Goal: Task Accomplishment & Management: Manage account settings

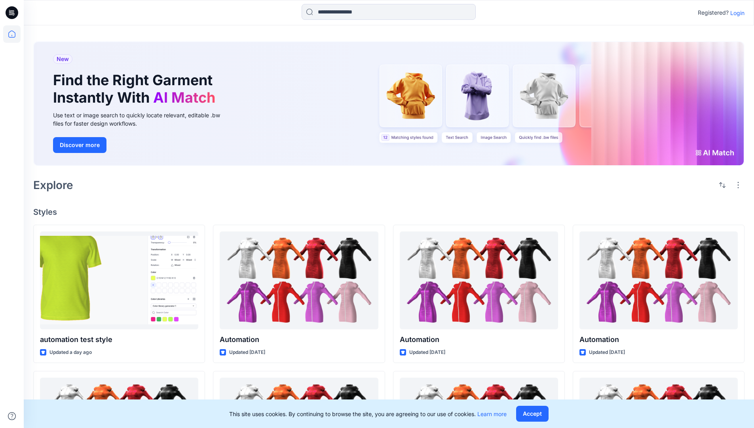
click at [735, 13] on p "Login" at bounding box center [737, 13] width 14 height 8
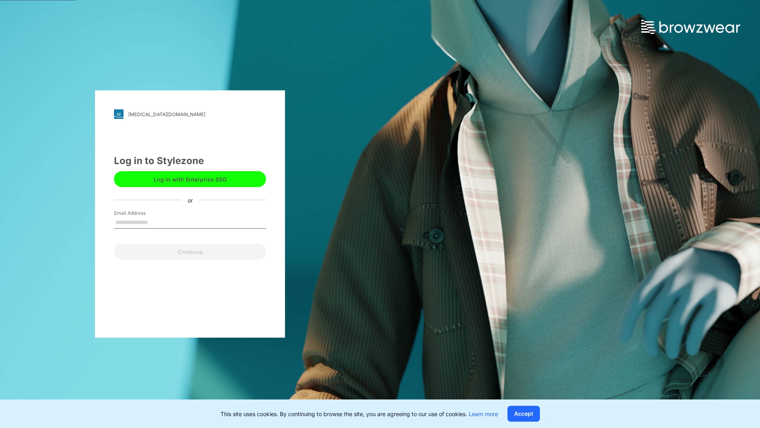
click at [156, 222] on input "Email Address" at bounding box center [190, 223] width 152 height 12
type input "**********"
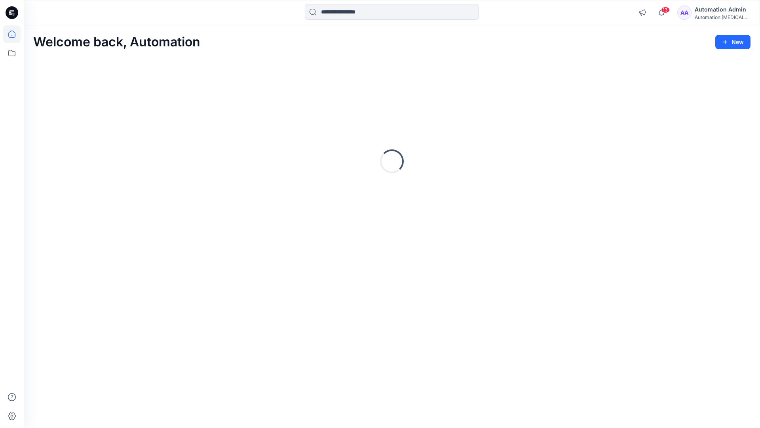
click at [15, 34] on icon at bounding box center [11, 33] width 7 height 7
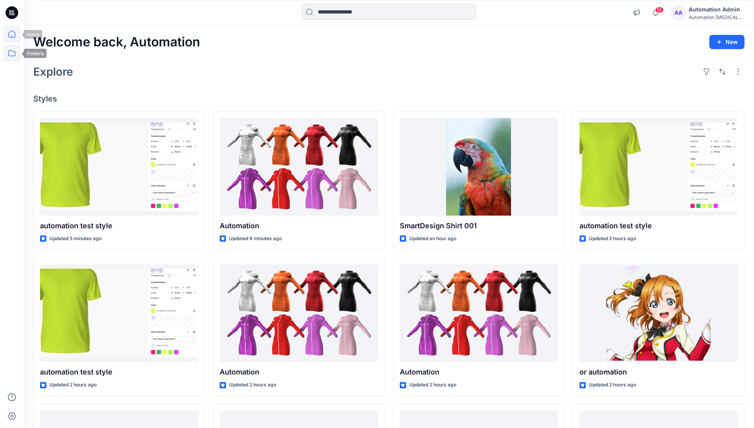
click at [12, 53] on icon at bounding box center [11, 52] width 17 height 17
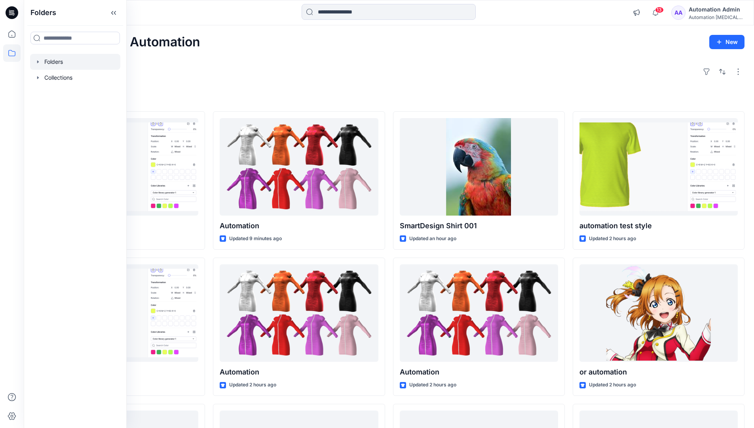
click at [50, 60] on div at bounding box center [75, 62] width 90 height 16
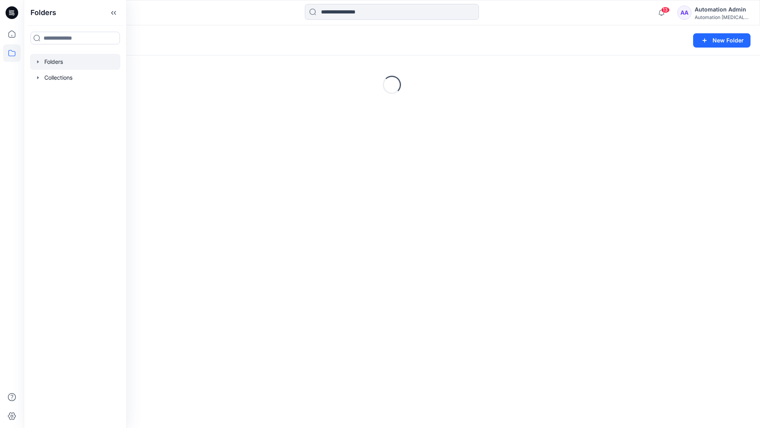
click at [398, 234] on div "Folders New Folder Loading..." at bounding box center [392, 226] width 736 height 402
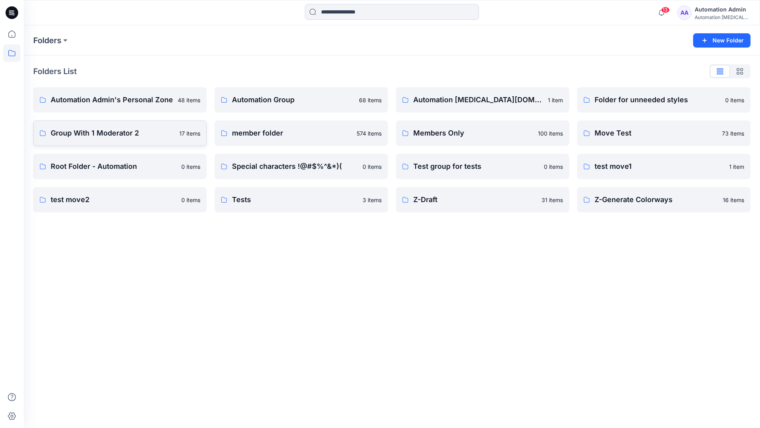
click at [68, 134] on p "Group With 1 Moderator 2" at bounding box center [113, 132] width 124 height 11
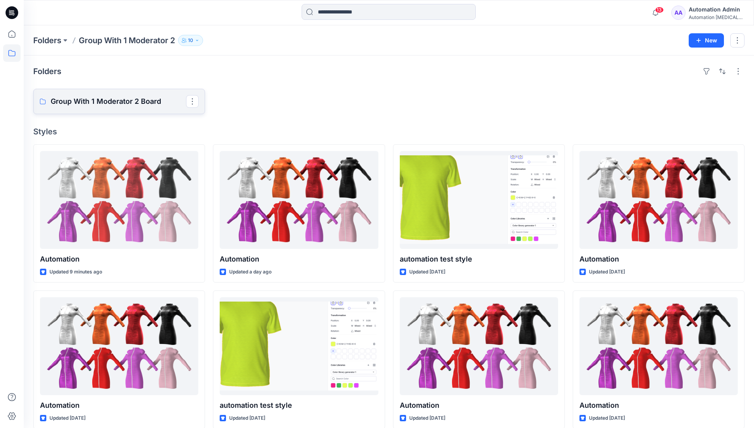
click at [123, 101] on p "Group With 1 Moderator 2 Board" at bounding box center [118, 101] width 135 height 11
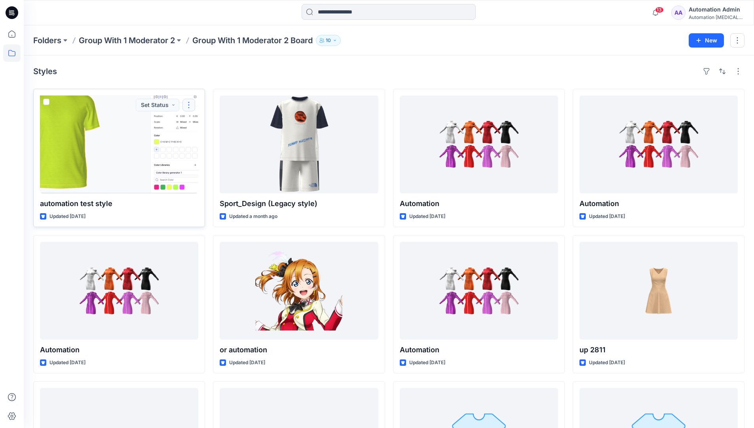
click at [188, 108] on button "button" at bounding box center [188, 105] width 13 height 13
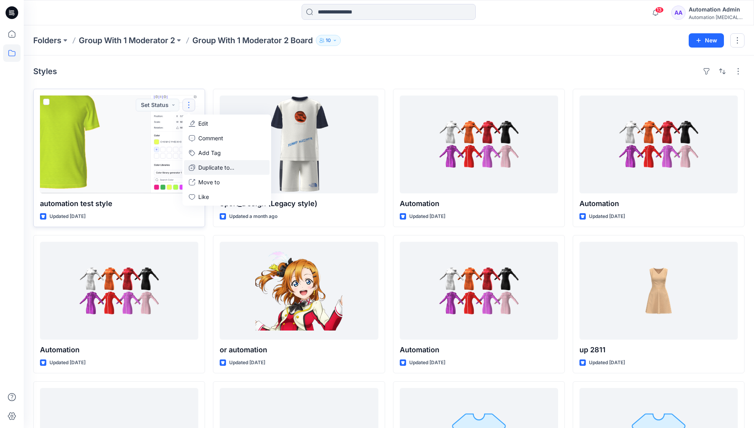
click at [218, 164] on p "Duplicate to..." at bounding box center [216, 167] width 36 height 8
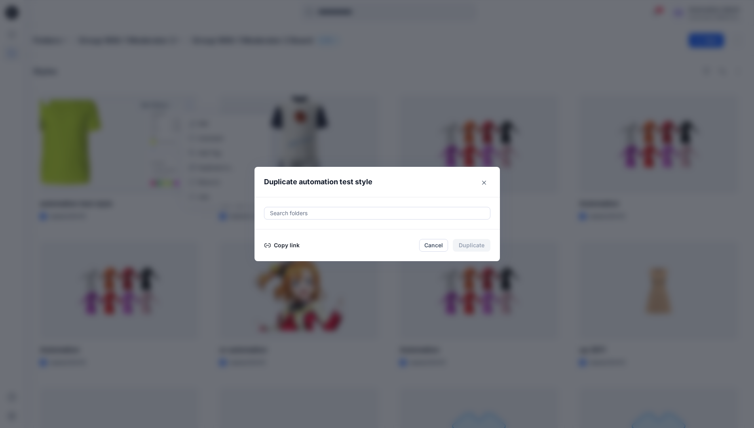
click at [327, 210] on div at bounding box center [377, 213] width 216 height 10
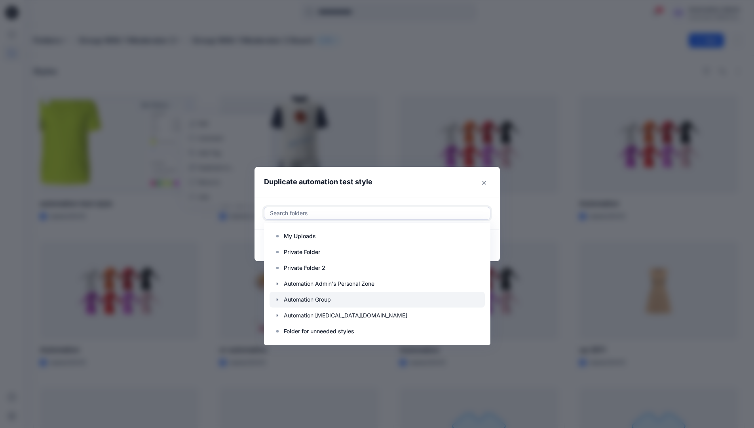
click at [281, 299] on icon "button" at bounding box center [277, 299] width 6 height 6
click at [307, 311] on p "Automation Board" at bounding box center [315, 315] width 47 height 10
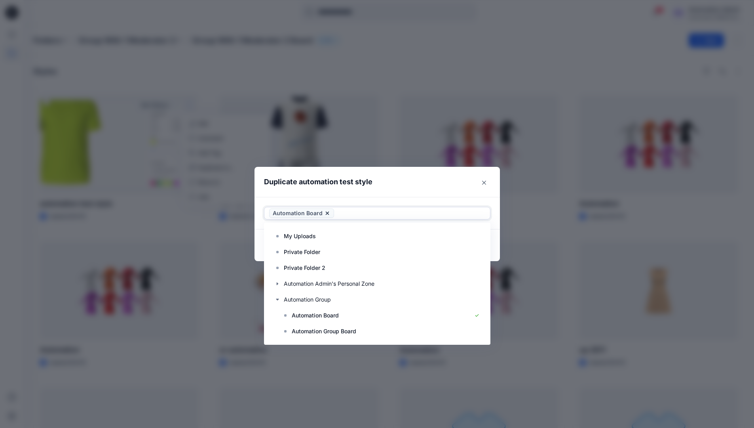
click at [424, 181] on header "Duplicate automation test style" at bounding box center [370, 182] width 230 height 30
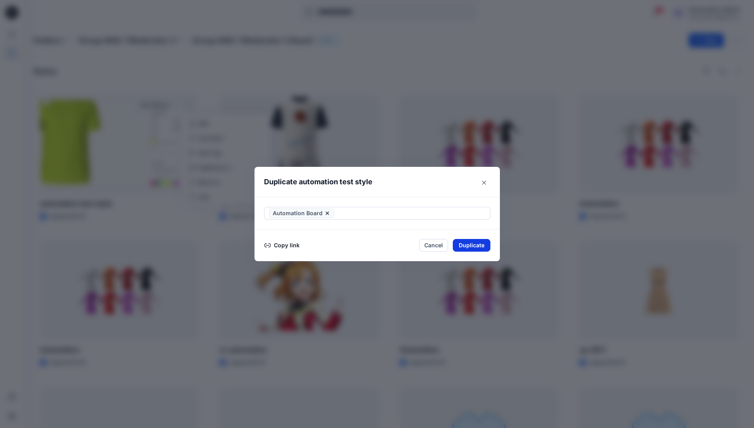
click at [476, 245] on button "Duplicate" at bounding box center [472, 245] width 38 height 13
click at [481, 244] on button "Close" at bounding box center [478, 245] width 26 height 13
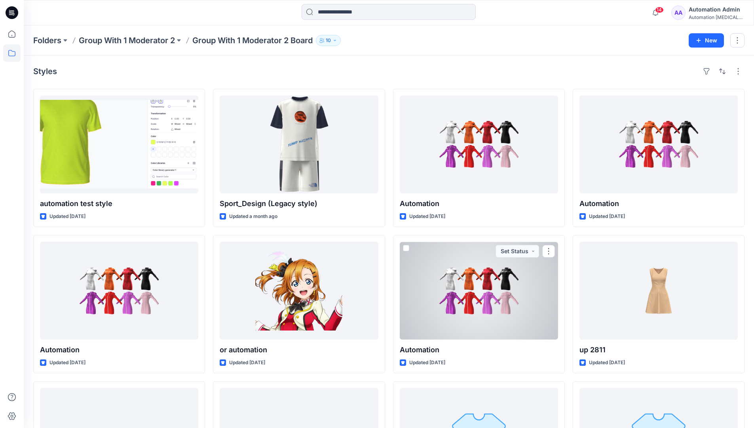
click at [13, 53] on icon at bounding box center [11, 52] width 17 height 17
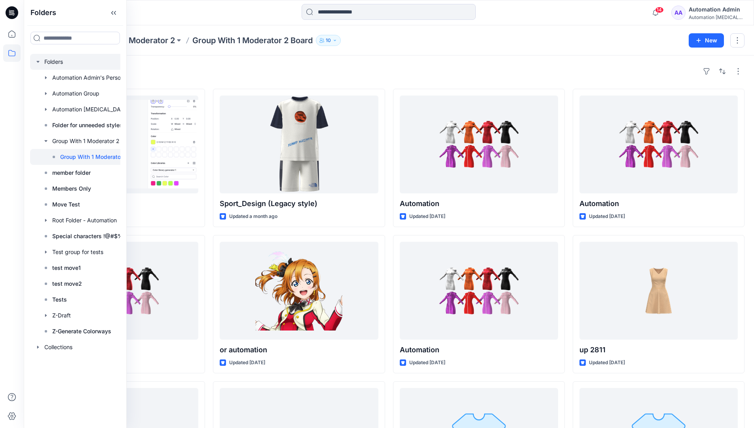
click at [52, 62] on div at bounding box center [89, 62] width 119 height 16
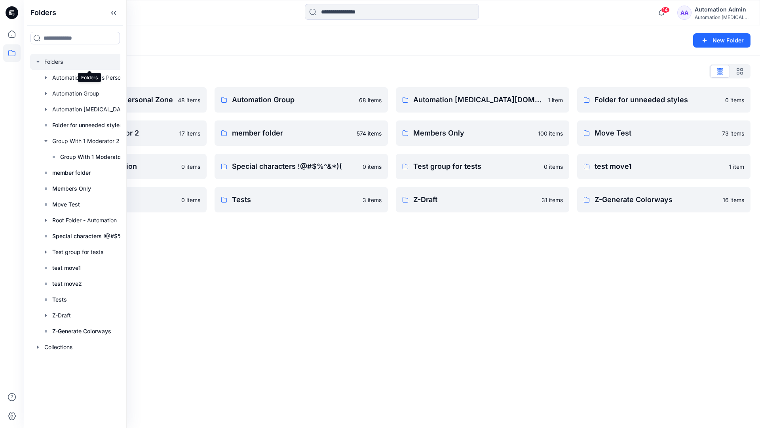
click at [413, 260] on div "Folders New Folder Folders List Automation Admin's Personal Zone 48 items Group…" at bounding box center [392, 226] width 736 height 402
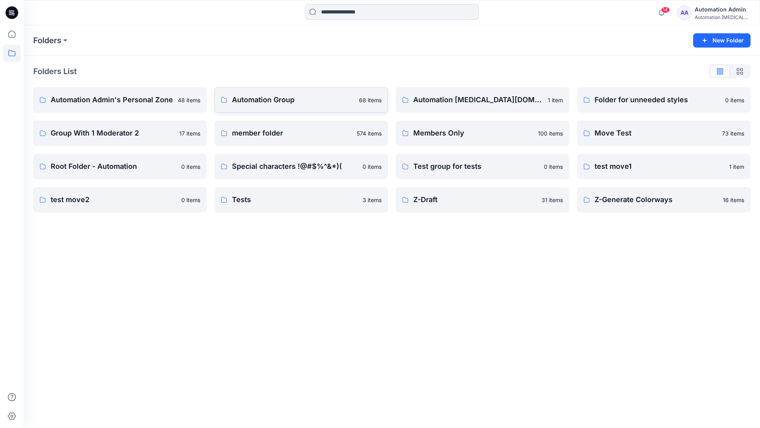
click at [282, 104] on p "Automation Group" at bounding box center [293, 99] width 122 height 11
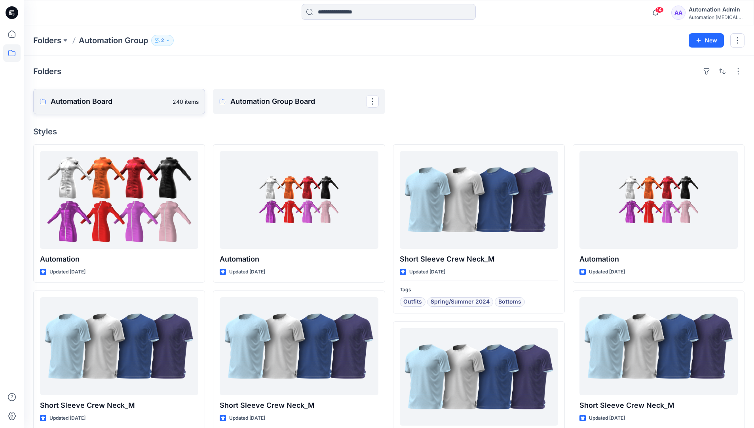
click at [135, 108] on link "Automation Board 240 items" at bounding box center [119, 101] width 172 height 25
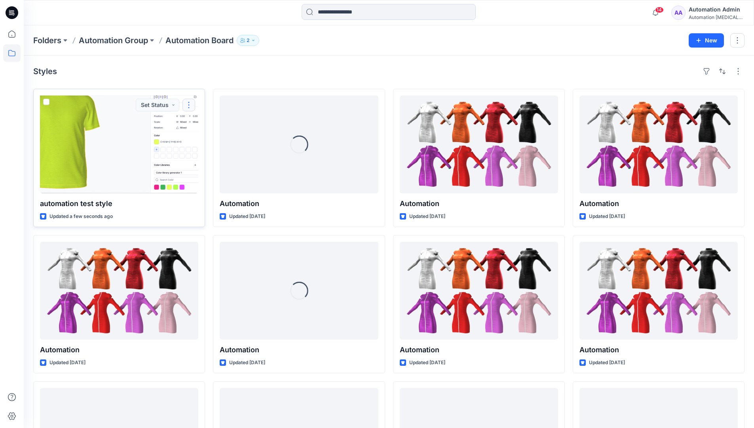
click at [189, 105] on button "button" at bounding box center [188, 105] width 13 height 13
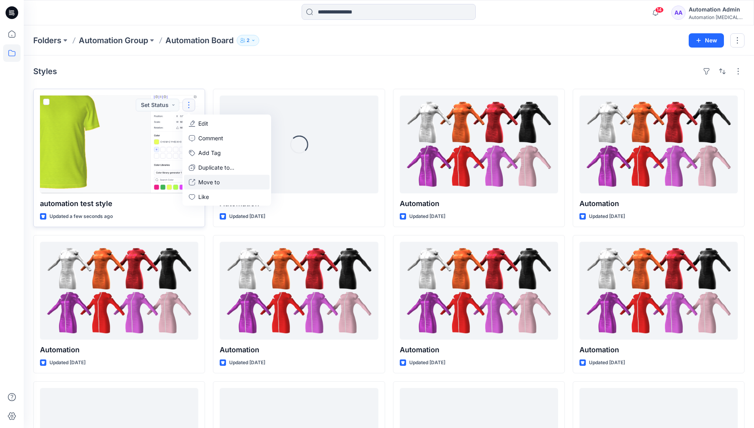
click at [207, 182] on p "Move to" at bounding box center [208, 182] width 21 height 8
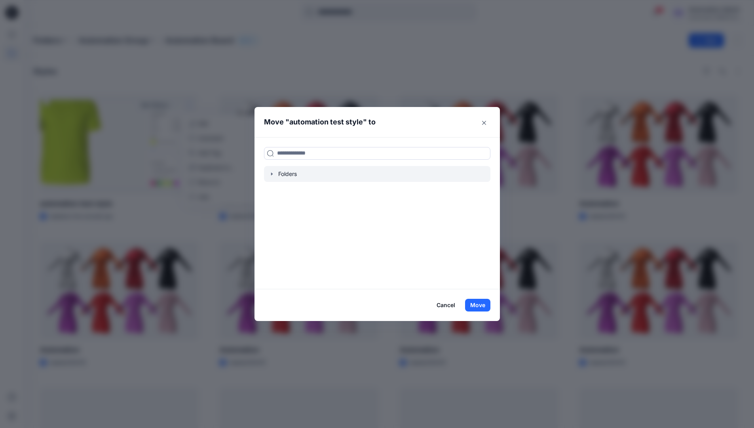
click at [272, 173] on icon "button" at bounding box center [272, 173] width 2 height 3
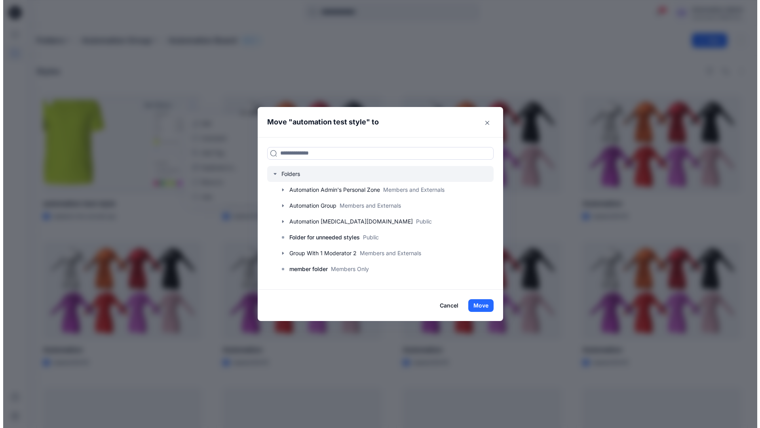
scroll to position [78, 0]
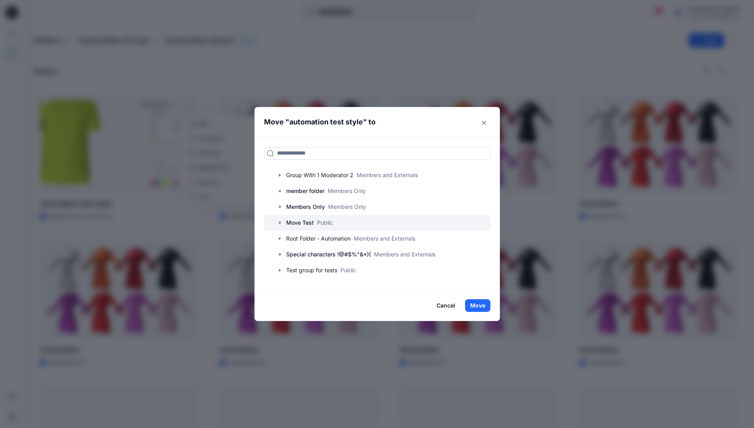
click at [305, 224] on p "Move Test" at bounding box center [300, 223] width 28 height 10
click at [484, 302] on button "Move" at bounding box center [477, 305] width 25 height 13
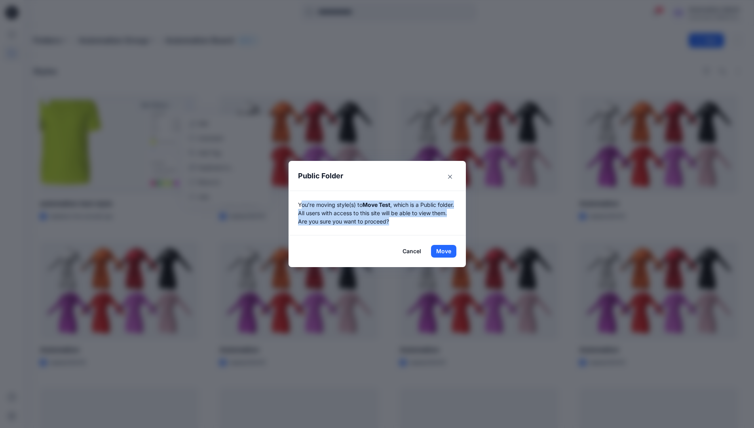
drag, startPoint x: 484, startPoint y: 302, endPoint x: 437, endPoint y: 219, distance: 95.9
click at [437, 219] on p "You're moving style(s) to Move Test , which is a Public folder. All users with …" at bounding box center [377, 212] width 158 height 25
click at [447, 251] on button "Move" at bounding box center [443, 251] width 25 height 13
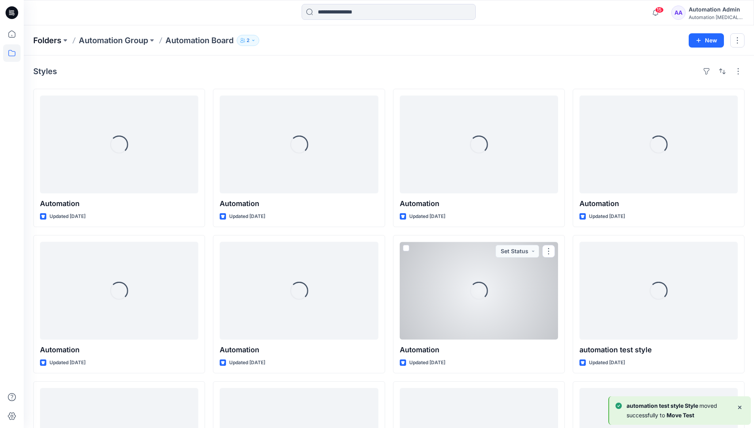
click at [46, 40] on p "Folders" at bounding box center [47, 40] width 28 height 11
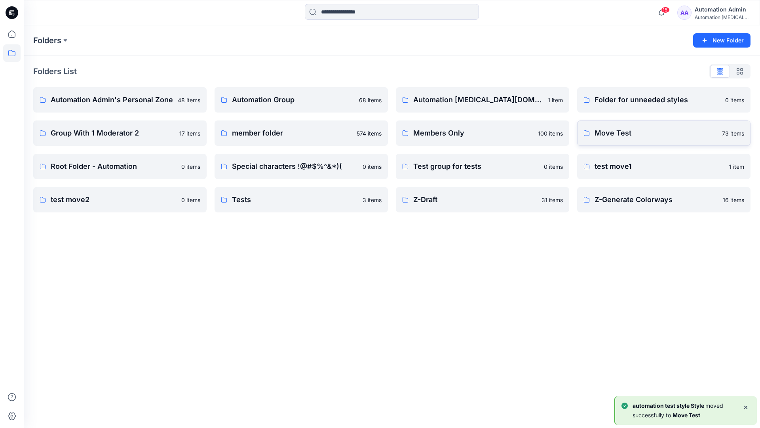
click at [629, 135] on p "Move Test" at bounding box center [656, 132] width 123 height 11
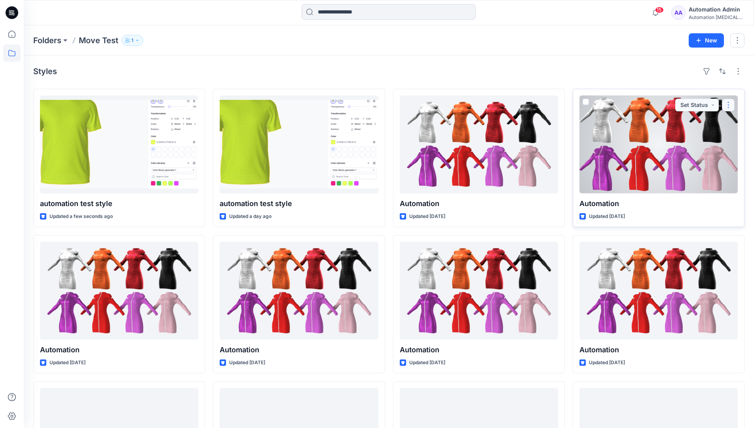
click at [726, 108] on button "button" at bounding box center [728, 105] width 13 height 13
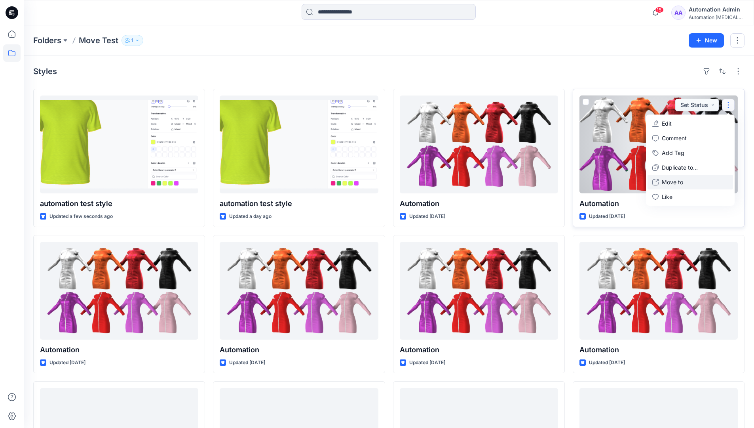
click at [674, 180] on p "Move to" at bounding box center [672, 182] width 21 height 8
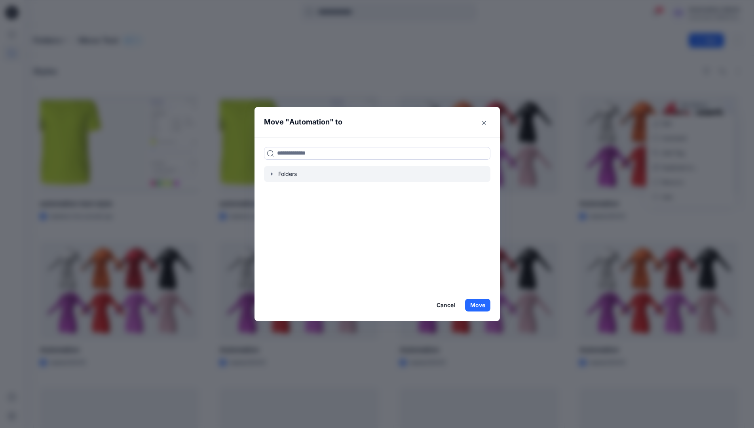
click at [272, 174] on icon "button" at bounding box center [272, 173] width 2 height 3
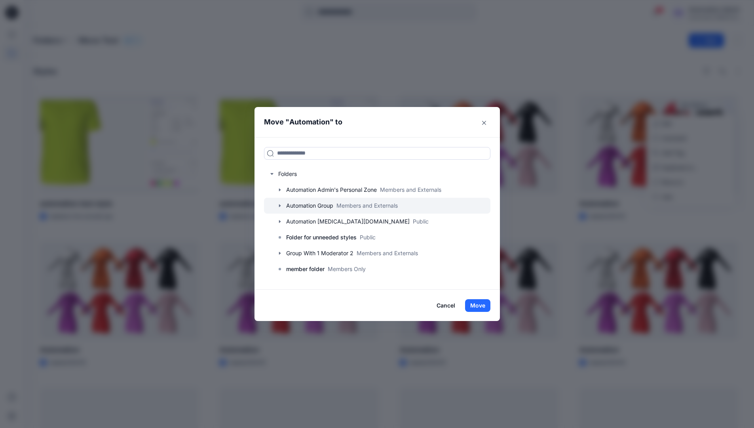
click at [280, 205] on icon "button" at bounding box center [280, 205] width 2 height 3
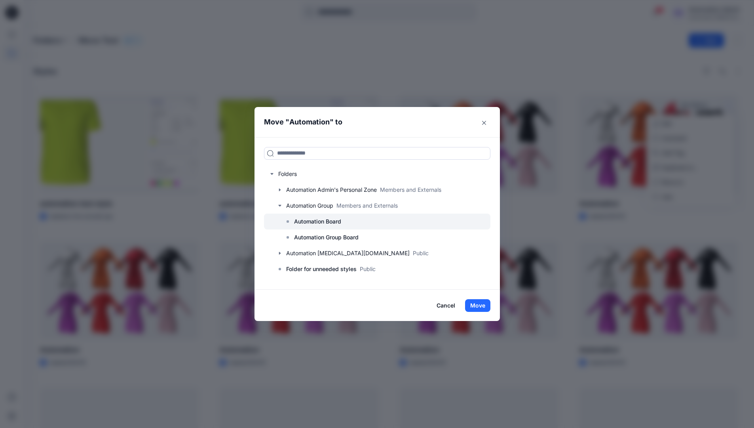
click at [314, 222] on p "Automation Board" at bounding box center [317, 222] width 47 height 10
click at [479, 302] on button "Move" at bounding box center [477, 305] width 25 height 13
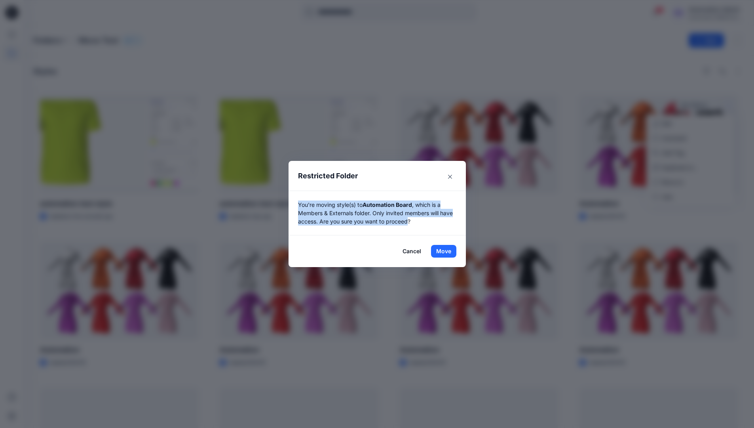
drag, startPoint x: 479, startPoint y: 302, endPoint x: 412, endPoint y: 222, distance: 104.0
click at [412, 222] on p "You're moving style(s) to Automation Board , which is a Members & Externals fol…" at bounding box center [377, 212] width 158 height 25
click at [447, 251] on button "Move" at bounding box center [443, 251] width 25 height 13
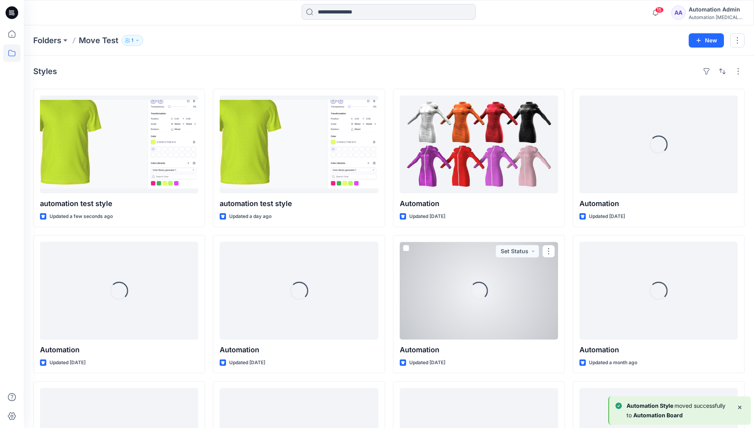
click at [708, 18] on div "Automation testim..." at bounding box center [716, 17] width 55 height 6
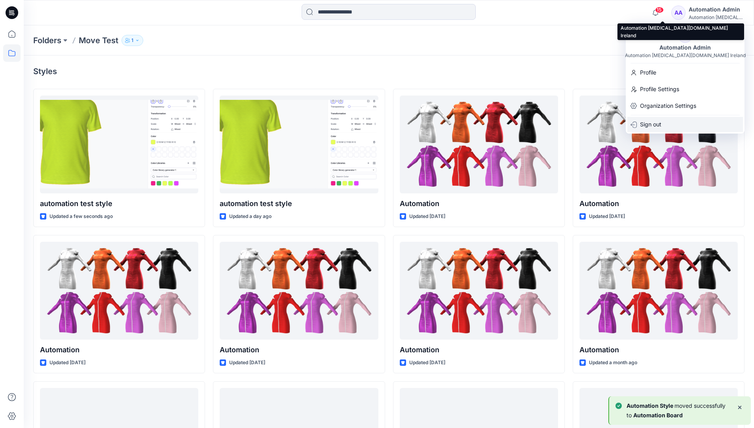
click at [667, 121] on div "Sign out" at bounding box center [685, 124] width 116 height 15
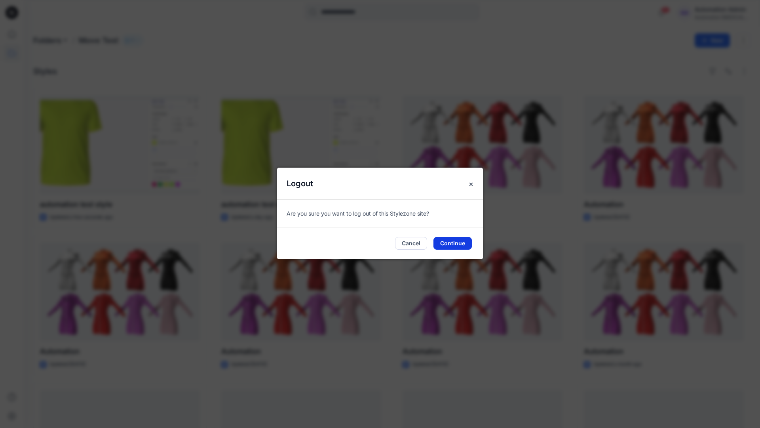
click at [447, 240] on button "Continue" at bounding box center [452, 243] width 38 height 13
